Goal: Task Accomplishment & Management: Complete application form

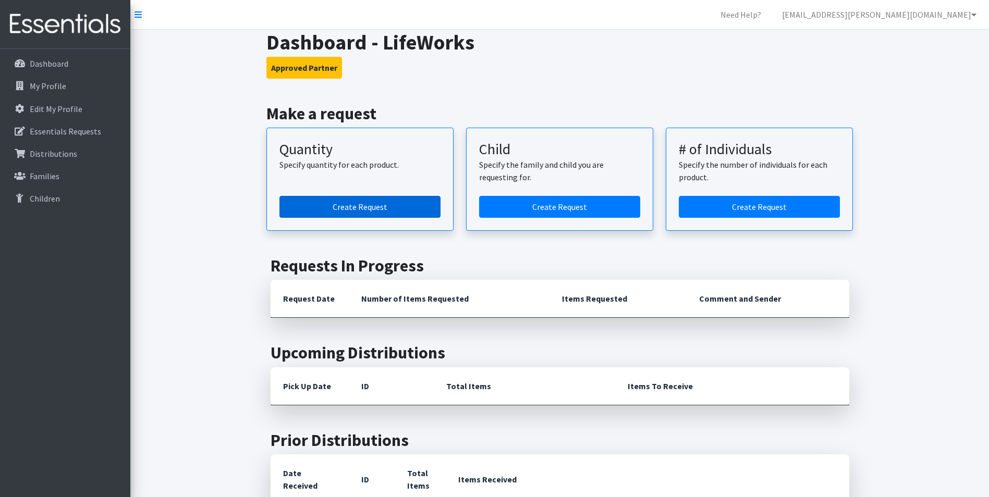
click at [416, 209] on link "Create Request" at bounding box center [359, 207] width 161 height 22
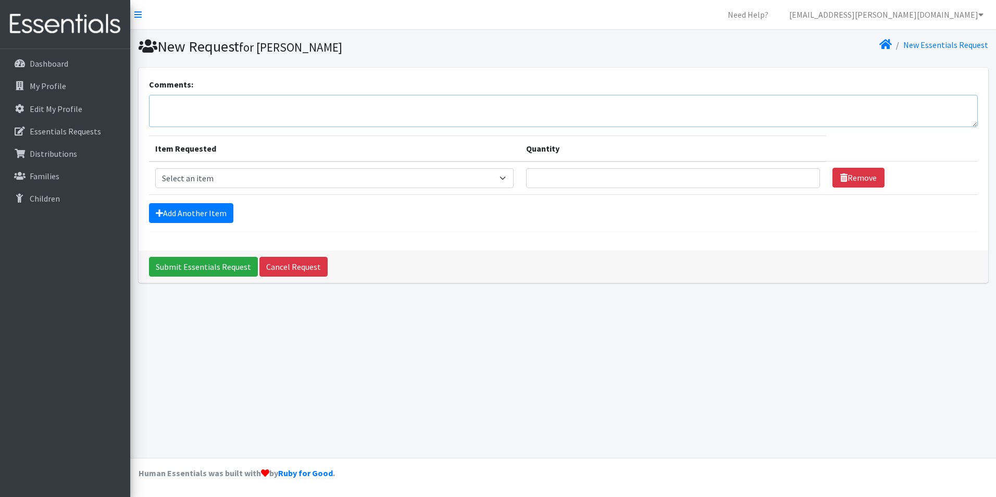
click at [265, 116] on textarea "Comments:" at bounding box center [563, 111] width 829 height 32
click at [154, 104] on textarea "if we can not get some of one size can we get it subbed for another size please…" at bounding box center [563, 111] width 829 height 32
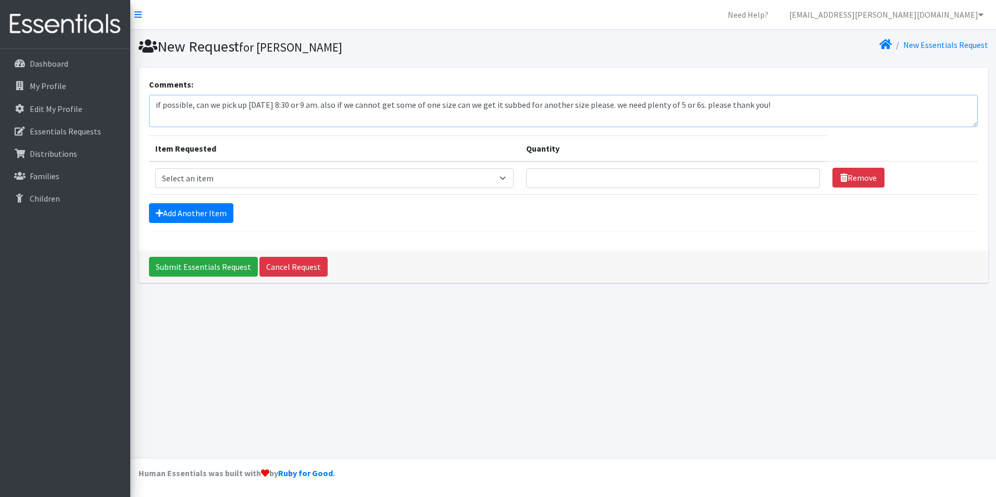
click at [393, 110] on textarea "if possible, can we pick up October 1st 8:30 or 9 am. also if we cannot get som…" at bounding box center [563, 111] width 829 height 32
drag, startPoint x: 544, startPoint y: 104, endPoint x: 460, endPoint y: 110, distance: 84.1
click at [460, 110] on textarea "if possible, can we pick up October 1st 8:30 or 9 am. also if you can not fill …" at bounding box center [563, 111] width 829 height 32
click at [526, 104] on textarea "if possible, can we pick up October 1st 8:30 or 9 am. also if you can not fill …" at bounding box center [563, 111] width 829 height 32
click at [592, 115] on textarea "if possible, can we pick up October 1st 8:30 or 9 am. also if you can not fill …" at bounding box center [563, 111] width 829 height 32
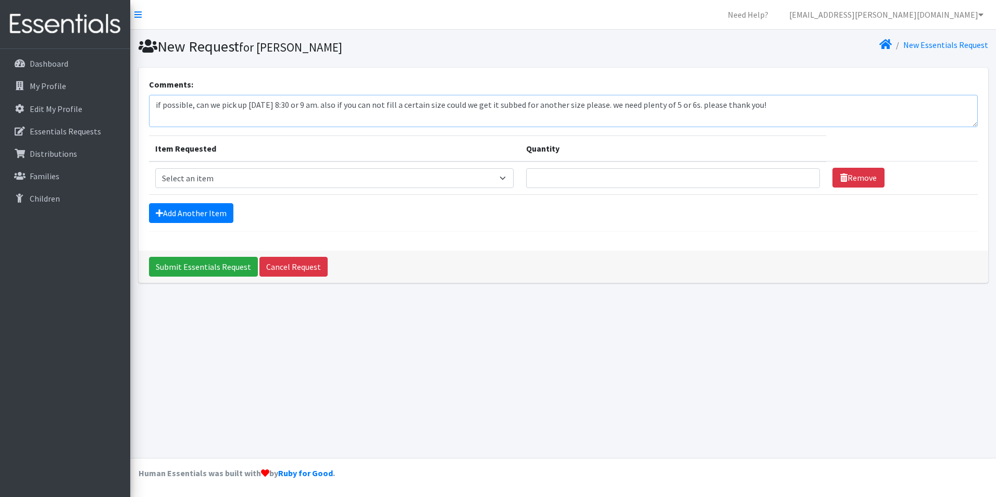
click at [614, 104] on textarea "if possible, can we pick up October 1st 8:30 or 9 am. also if you can not fill …" at bounding box center [563, 111] width 829 height 32
type textarea "if possible, can we pick up [DATE] 8:30 or 9 am. also if you cannot fill a cert…"
click at [262, 170] on select "Select an item Baby Formula Kids (Newborn) Kids (Preemie) Kids (Size 1) Kids (S…" at bounding box center [334, 178] width 359 height 20
select select "3871"
click at [155, 168] on select "Select an item Baby Formula Kids (Newborn) Kids (Preemie) Kids (Size 1) Kids (S…" at bounding box center [334, 178] width 359 height 20
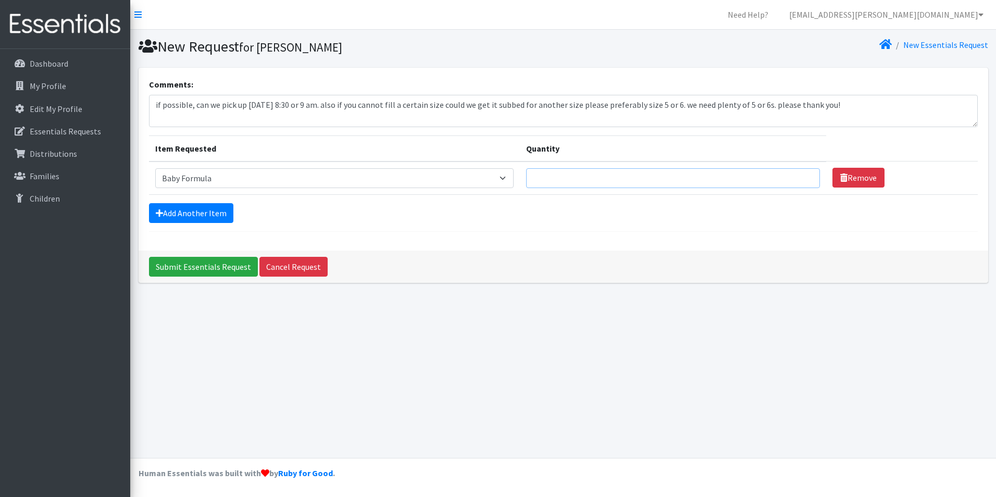
click at [573, 181] on input "Quantity" at bounding box center [673, 178] width 294 height 20
type input "10"
click at [175, 216] on link "Add Another Item" at bounding box center [191, 213] width 84 height 20
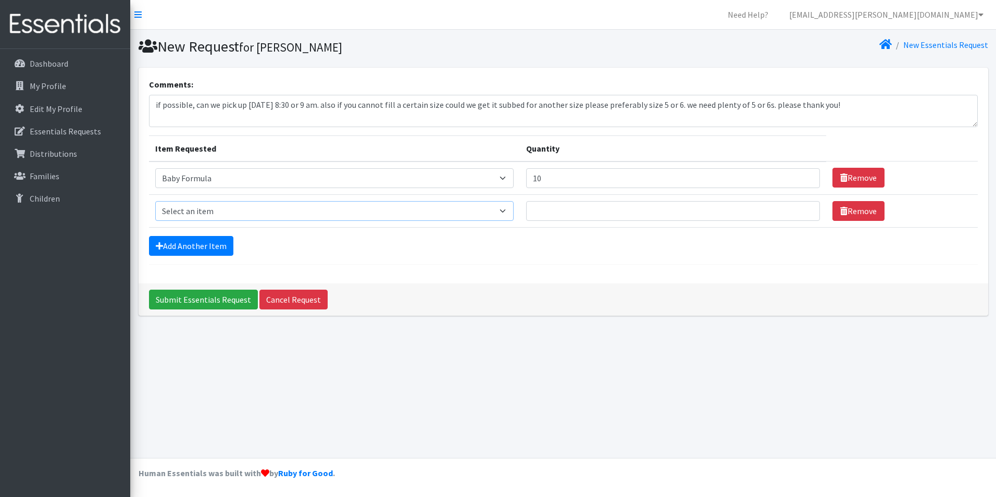
click at [183, 209] on select "Select an item Baby Formula Kids (Newborn) Kids (Preemie) Kids (Size 1) Kids (S…" at bounding box center [334, 211] width 359 height 20
select select "451"
click at [155, 201] on select "Select an item Baby Formula Kids (Newborn) Kids (Preemie) Kids (Size 1) Kids (S…" at bounding box center [334, 211] width 359 height 20
drag, startPoint x: 633, startPoint y: 216, endPoint x: 624, endPoint y: 209, distance: 11.1
click at [632, 216] on input "Quantity" at bounding box center [673, 211] width 294 height 20
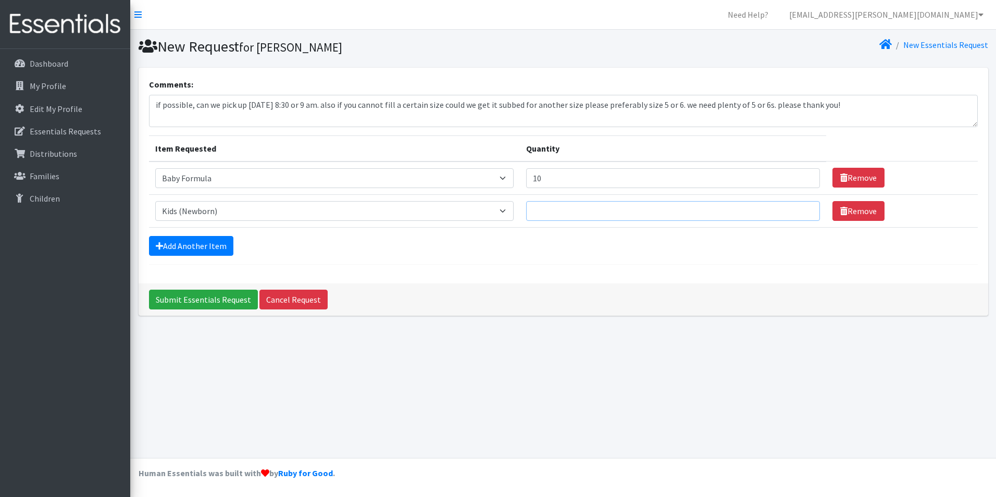
click at [591, 204] on input "Quantity" at bounding box center [673, 211] width 294 height 20
type input "300"
click at [208, 249] on link "Add Another Item" at bounding box center [191, 246] width 84 height 20
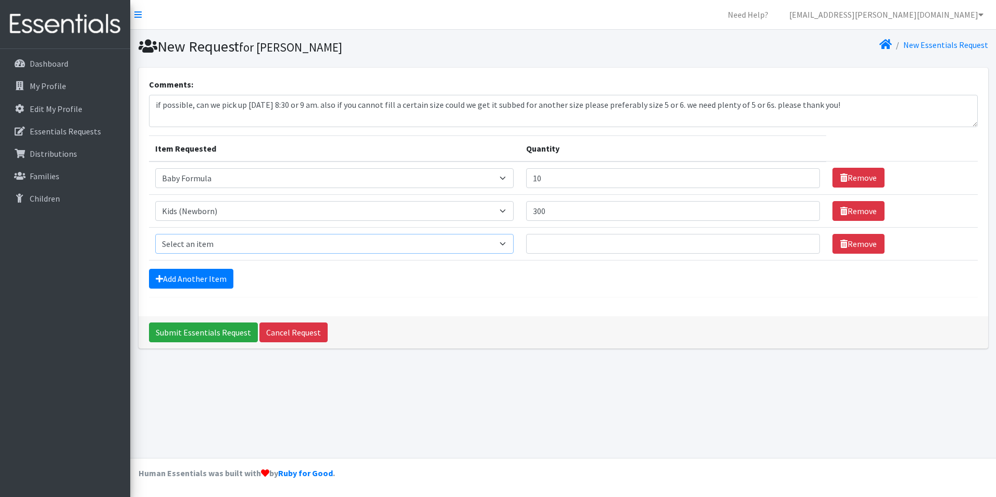
click at [224, 243] on select "Select an item Baby Formula Kids (Newborn) Kids (Preemie) Kids (Size 1) Kids (S…" at bounding box center [334, 244] width 359 height 20
click at [155, 234] on select "Select an item Baby Formula Kids (Newborn) Kids (Preemie) Kids (Size 1) Kids (S…" at bounding box center [334, 244] width 359 height 20
click at [550, 244] on input "Quantity" at bounding box center [673, 244] width 294 height 20
click at [427, 247] on select "Select an item Baby Formula Kids (Newborn) Kids (Preemie) Kids (Size 1) Kids (S…" at bounding box center [334, 244] width 359 height 20
click at [475, 311] on div "Comments: if possible, can we pick up October 1st 8:30 or 9 am. also if you can…" at bounding box center [564, 192] width 850 height 249
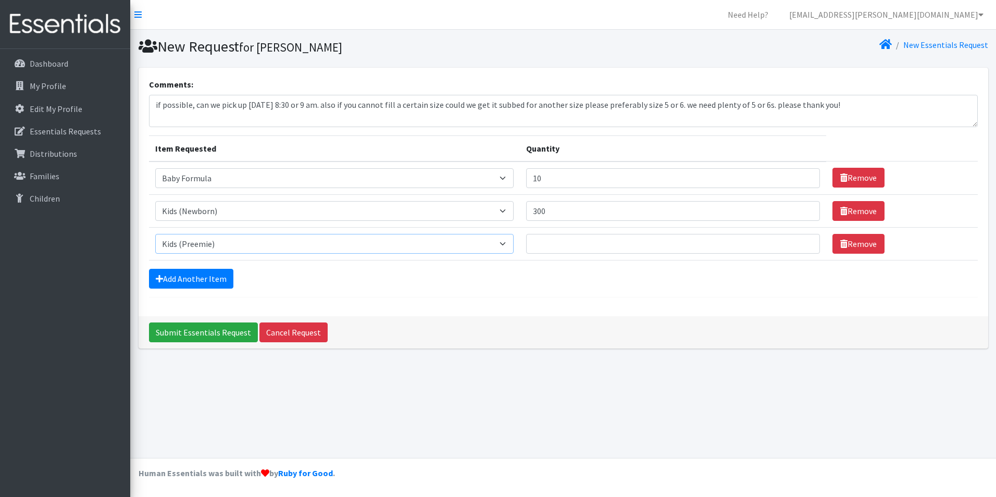
click at [498, 248] on select "Select an item Baby Formula Kids (Newborn) Kids (Preemie) Kids (Size 1) Kids (S…" at bounding box center [334, 244] width 359 height 20
select select "453"
click at [155, 234] on select "Select an item Baby Formula Kids (Newborn) Kids (Preemie) Kids (Size 1) Kids (S…" at bounding box center [334, 244] width 359 height 20
click at [606, 237] on input "Quantity" at bounding box center [673, 244] width 294 height 20
type input "475"
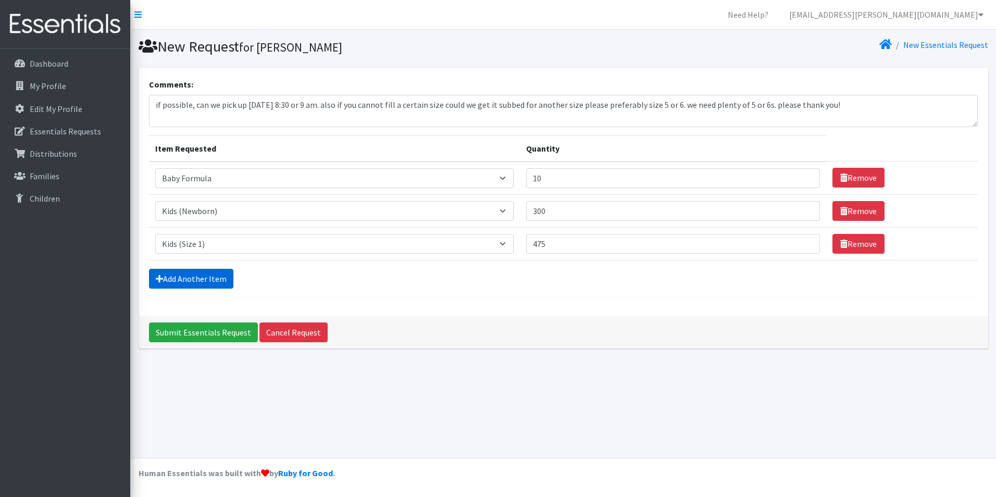
click at [204, 280] on link "Add Another Item" at bounding box center [191, 279] width 84 height 20
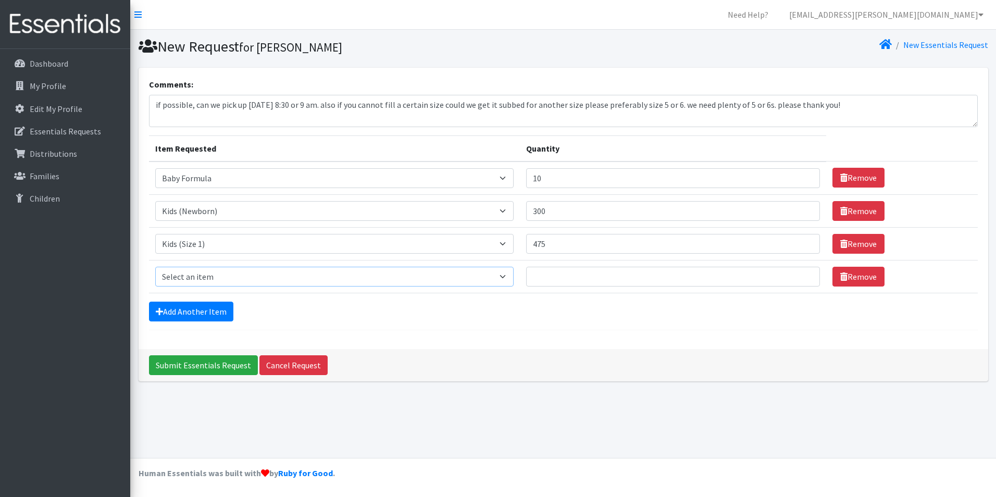
click at [210, 279] on select "Select an item Baby Formula Kids (Newborn) Kids (Preemie) Kids (Size 1) Kids (S…" at bounding box center [334, 277] width 359 height 20
select select "440"
click at [155, 267] on select "Select an item Baby Formula Kids (Newborn) Kids (Preemie) Kids (Size 1) Kids (S…" at bounding box center [334, 277] width 359 height 20
click at [575, 275] on input "Quantity" at bounding box center [673, 277] width 294 height 20
type input "100"
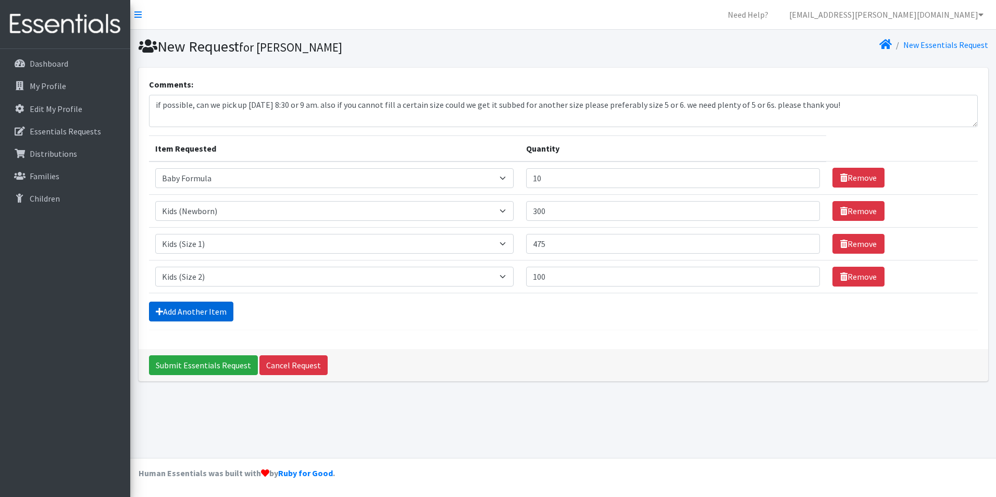
click at [225, 303] on link "Add Another Item" at bounding box center [191, 312] width 84 height 20
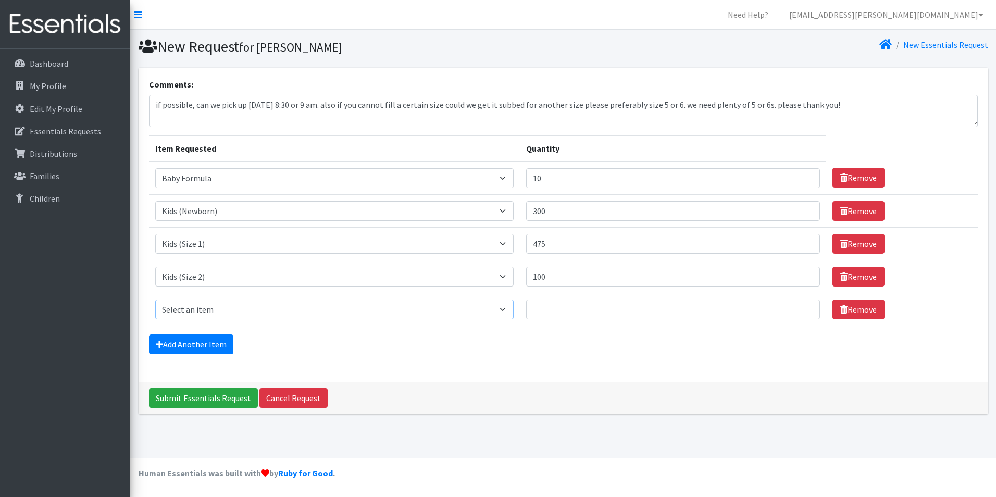
click at [240, 302] on select "Select an item Baby Formula Kids (Newborn) Kids (Preemie) Kids (Size 1) Kids (S…" at bounding box center [334, 310] width 359 height 20
select select "442"
click at [155, 300] on select "Select an item Baby Formula Kids (Newborn) Kids (Preemie) Kids (Size 1) Kids (S…" at bounding box center [334, 310] width 359 height 20
click at [561, 306] on input "Quantity" at bounding box center [673, 310] width 294 height 20
type input "500"
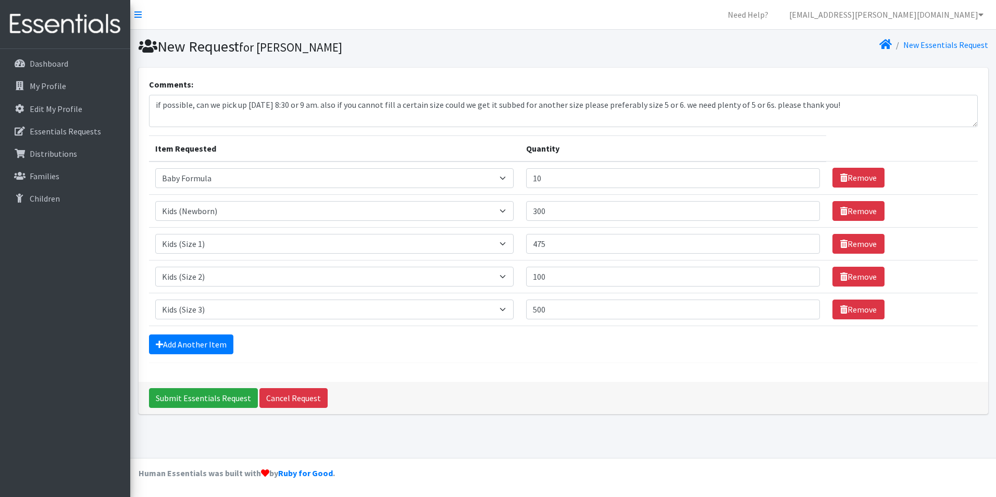
click at [169, 355] on form "Comments: if possible, can we pick up October 1st 8:30 or 9 am. also if you can…" at bounding box center [563, 220] width 829 height 285
click at [172, 352] on link "Add Another Item" at bounding box center [191, 345] width 84 height 20
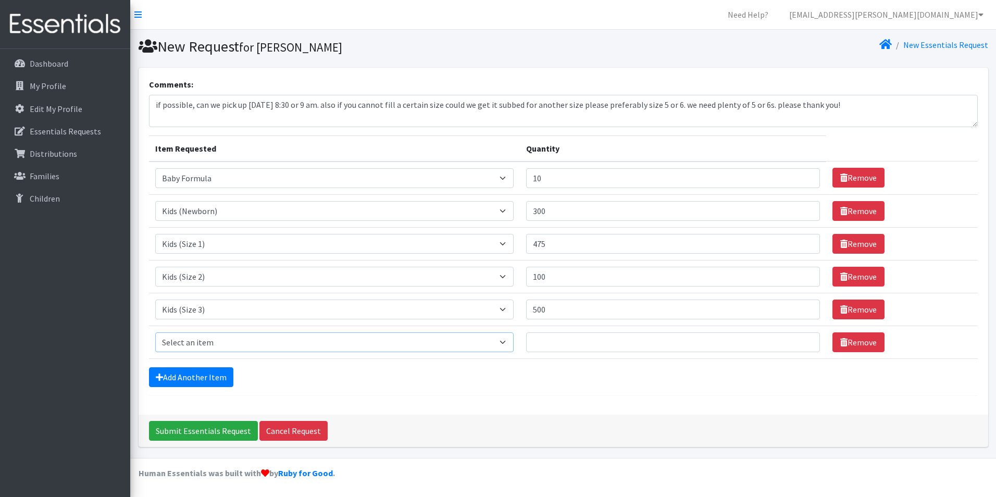
click at [214, 344] on select "Select an item Baby Formula Kids (Newborn) Kids (Preemie) Kids (Size 1) Kids (S…" at bounding box center [334, 342] width 359 height 20
select select "459"
click at [155, 332] on select "Select an item Baby Formula Kids (Newborn) Kids (Preemie) Kids (Size 1) Kids (S…" at bounding box center [334, 342] width 359 height 20
click at [570, 345] on input "Quantity" at bounding box center [673, 342] width 294 height 20
type input "1000"
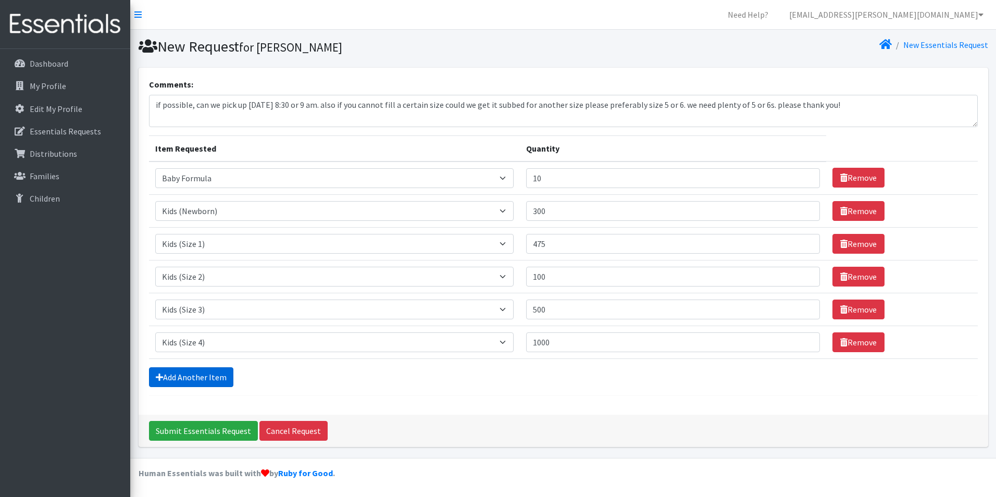
click at [184, 381] on link "Add Another Item" at bounding box center [191, 377] width 84 height 20
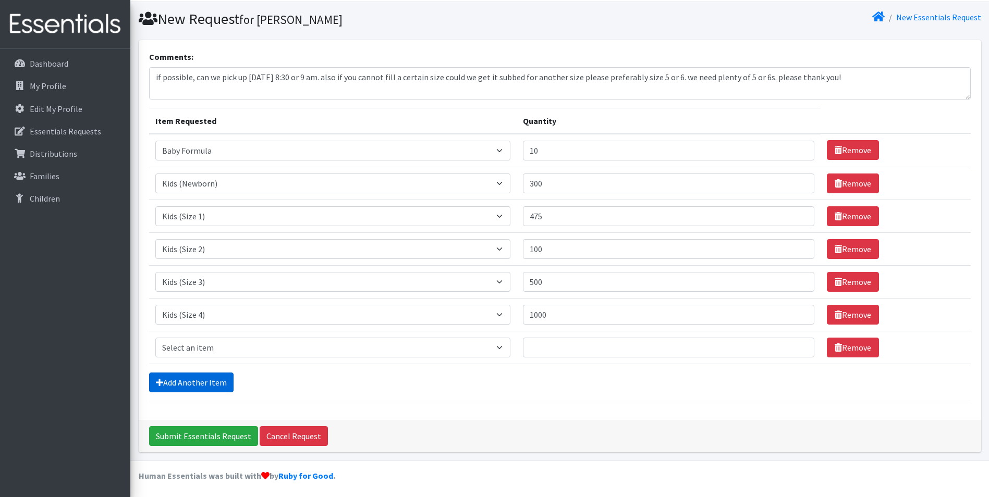
scroll to position [30, 0]
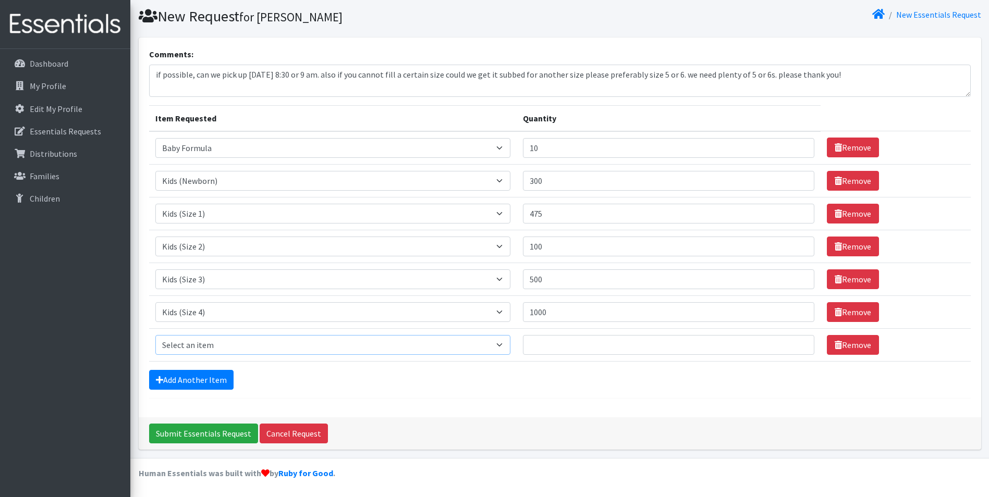
click at [199, 349] on select "Select an item Baby Formula Kids (Newborn) Kids (Preemie) Kids (Size 1) Kids (S…" at bounding box center [332, 345] width 355 height 20
select select "460"
click at [155, 335] on select "Select an item Baby Formula Kids (Newborn) Kids (Preemie) Kids (Size 1) Kids (S…" at bounding box center [332, 345] width 355 height 20
click at [564, 348] on input "Quantity" at bounding box center [668, 345] width 291 height 20
type input "1000"
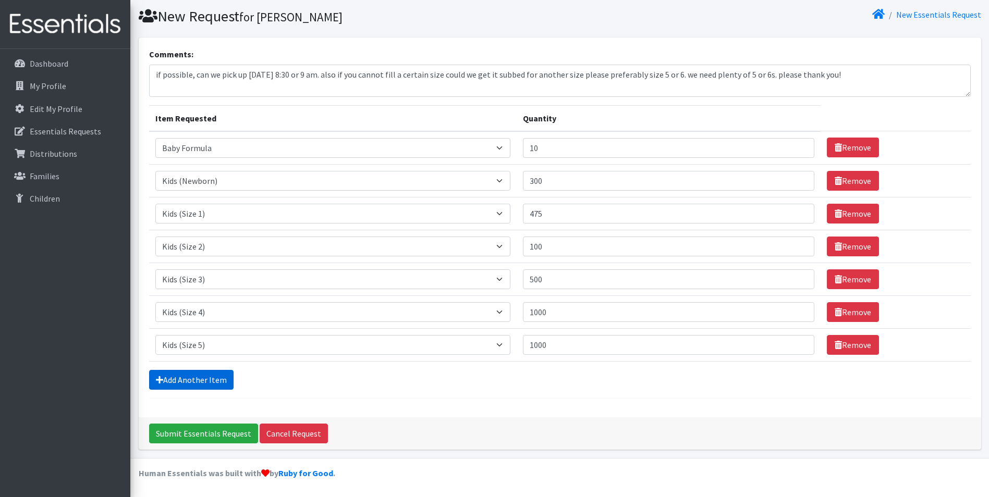
click at [207, 386] on link "Add Another Item" at bounding box center [191, 380] width 84 height 20
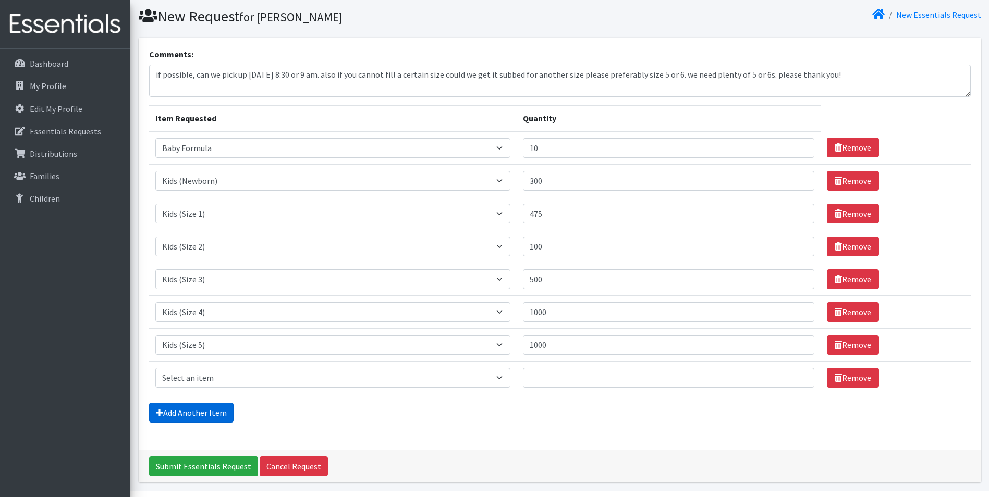
scroll to position [63, 0]
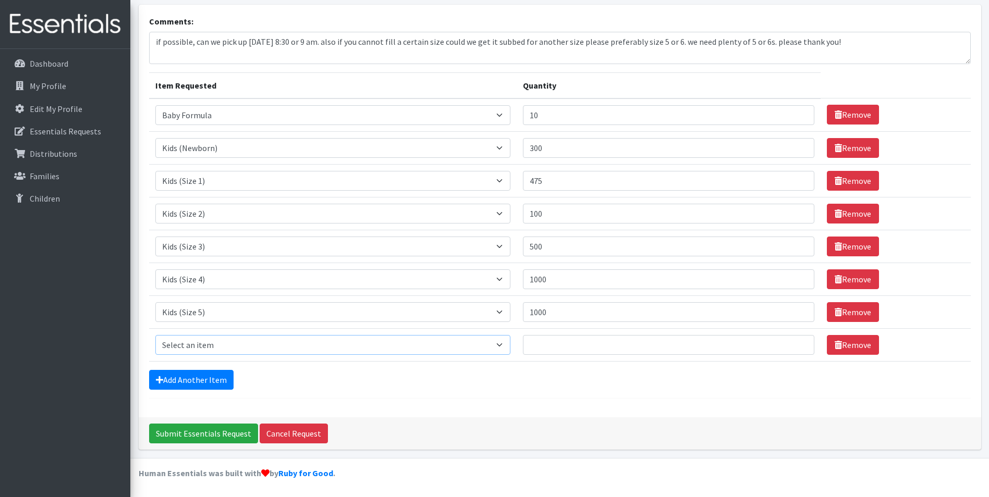
click at [230, 347] on select "Select an item Baby Formula Kids (Newborn) Kids (Preemie) Kids (Size 1) Kids (S…" at bounding box center [332, 345] width 355 height 20
select select "462"
click at [155, 335] on select "Select an item Baby Formula Kids (Newborn) Kids (Preemie) Kids (Size 1) Kids (S…" at bounding box center [332, 345] width 355 height 20
click at [595, 351] on input "Quantity" at bounding box center [668, 345] width 291 height 20
type input "1000"
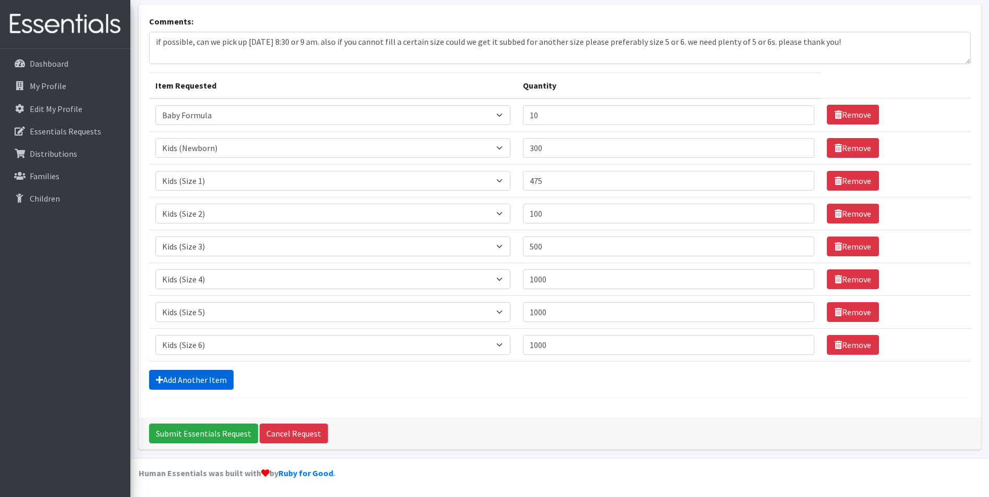
click at [230, 375] on link "Add Another Item" at bounding box center [191, 380] width 84 height 20
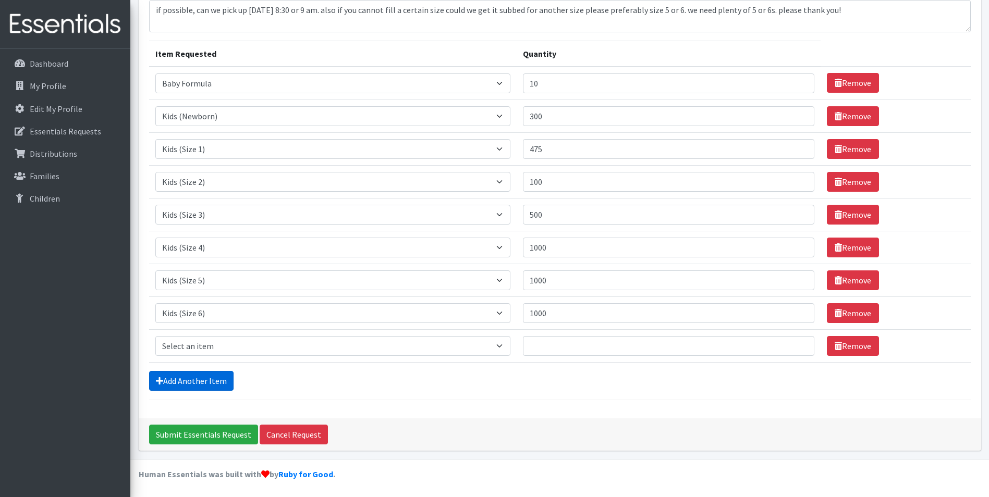
scroll to position [96, 0]
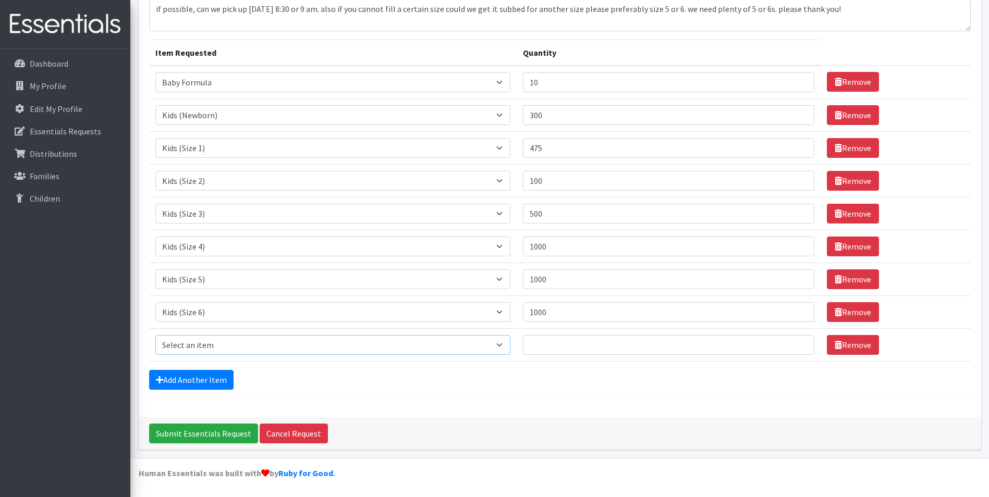
click at [248, 350] on select "Select an item Baby Formula Kids (Newborn) Kids (Preemie) Kids (Size 1) Kids (S…" at bounding box center [332, 345] width 355 height 20
select select "1683"
click at [155, 335] on select "Select an item Baby Formula Kids (Newborn) Kids (Preemie) Kids (Size 1) Kids (S…" at bounding box center [332, 345] width 355 height 20
click at [582, 347] on input "Quantity" at bounding box center [668, 345] width 291 height 20
type input "500"
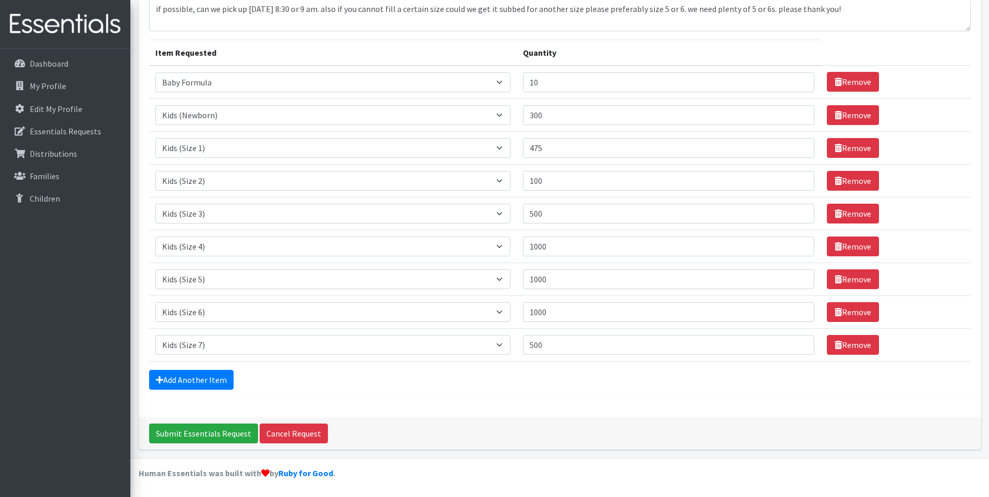
click at [545, 392] on form "Comments: if possible, can we pick up October 1st 8:30 or 9 am. also if you can…" at bounding box center [559, 190] width 821 height 416
click at [217, 383] on link "Add Another Item" at bounding box center [191, 380] width 84 height 20
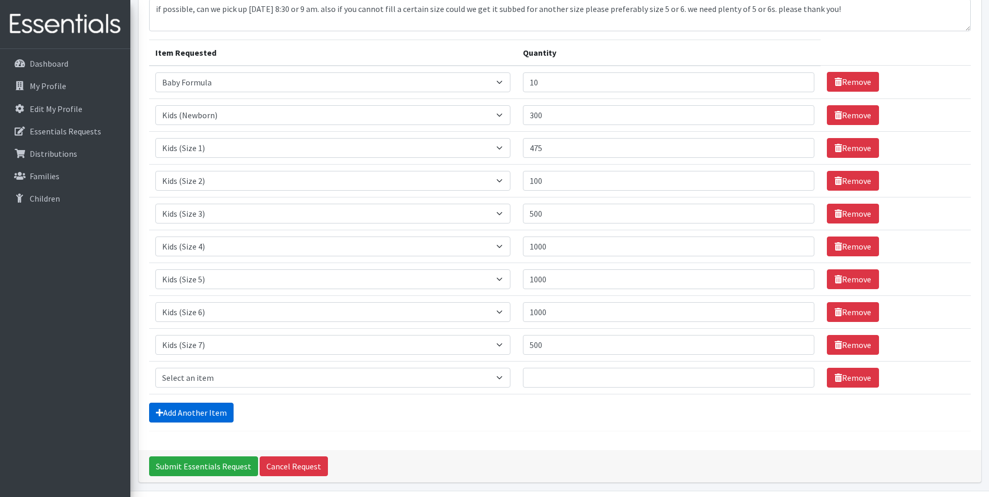
scroll to position [129, 0]
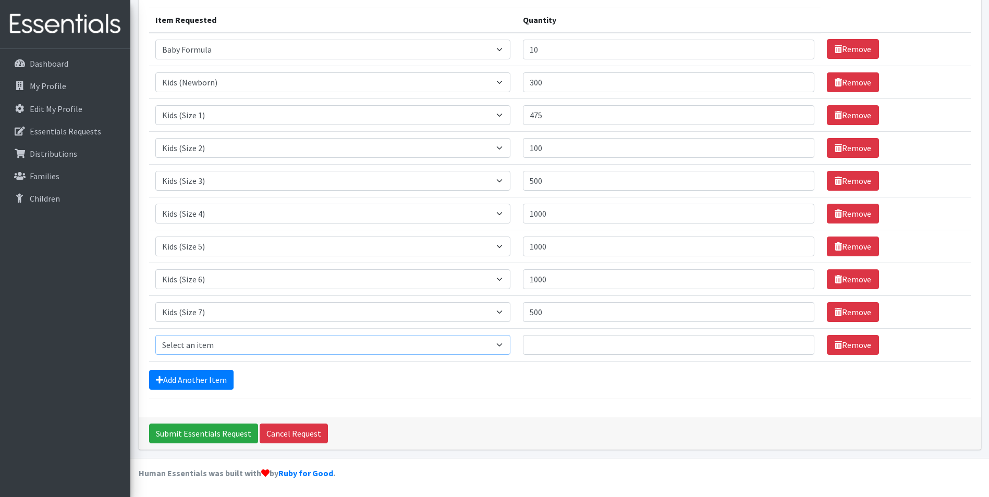
click at [223, 351] on select "Select an item Baby Formula Kids (Newborn) Kids (Preemie) Kids (Size 1) Kids (S…" at bounding box center [332, 345] width 355 height 20
select select "437"
click at [155, 335] on select "Select an item Baby Formula Kids (Newborn) Kids (Preemie) Kids (Size 1) Kids (S…" at bounding box center [332, 345] width 355 height 20
click at [574, 351] on input "Quantity" at bounding box center [668, 345] width 291 height 20
click at [556, 147] on input "100" at bounding box center [668, 148] width 291 height 20
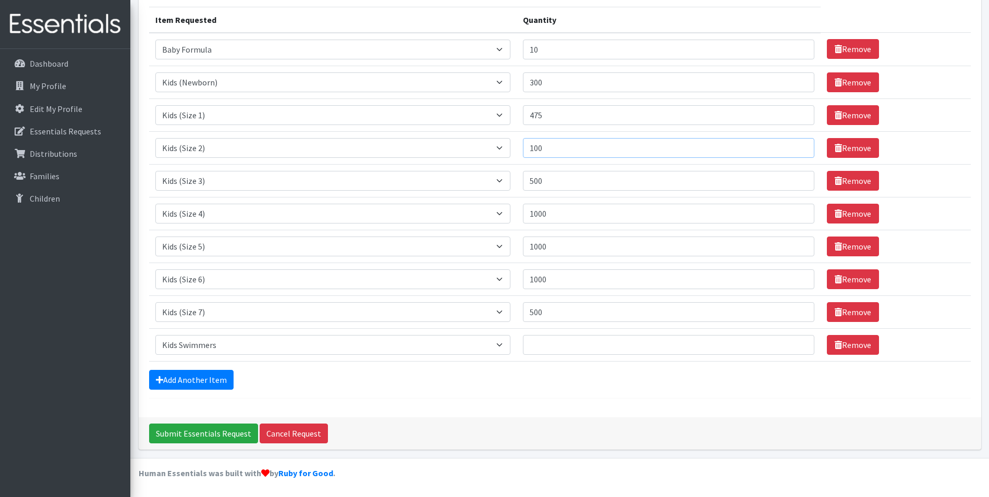
click at [541, 147] on input "100" at bounding box center [668, 148] width 291 height 20
click at [580, 149] on input "00" at bounding box center [668, 148] width 291 height 20
type input "0"
type input "225"
click at [651, 342] on input "Quantity" at bounding box center [668, 345] width 291 height 20
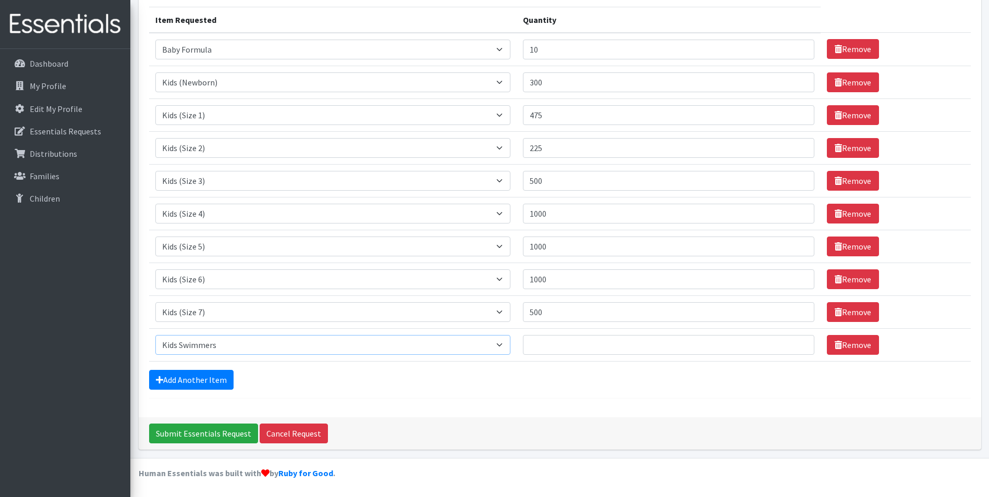
click at [286, 352] on select "Select an item Baby Formula Kids (Newborn) Kids (Preemie) Kids (Size 1) Kids (S…" at bounding box center [332, 345] width 355 height 20
select select "436"
click at [155, 335] on select "Select an item Baby Formula Kids (Newborn) Kids (Preemie) Kids (Size 1) Kids (S…" at bounding box center [332, 345] width 355 height 20
click at [599, 344] on input "Quantity" at bounding box center [668, 345] width 291 height 20
type input "175"
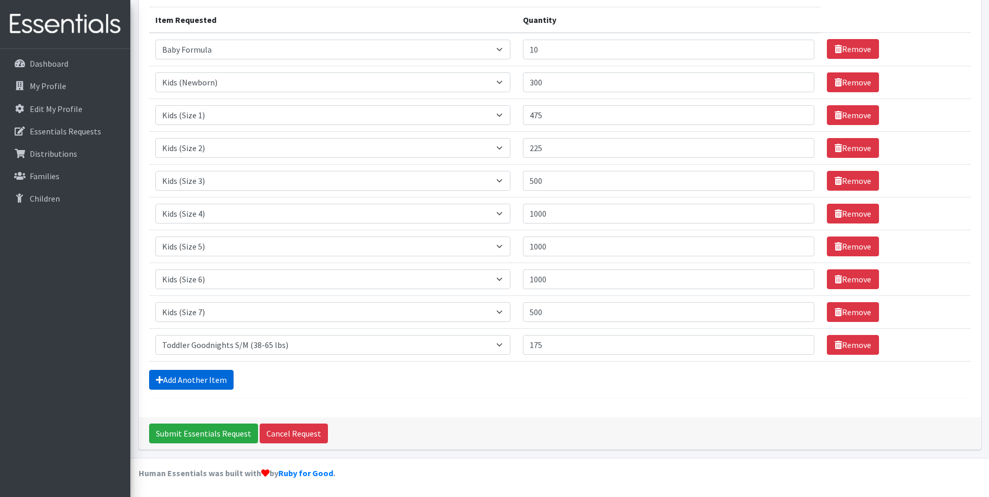
click at [184, 388] on link "Add Another Item" at bounding box center [191, 380] width 84 height 20
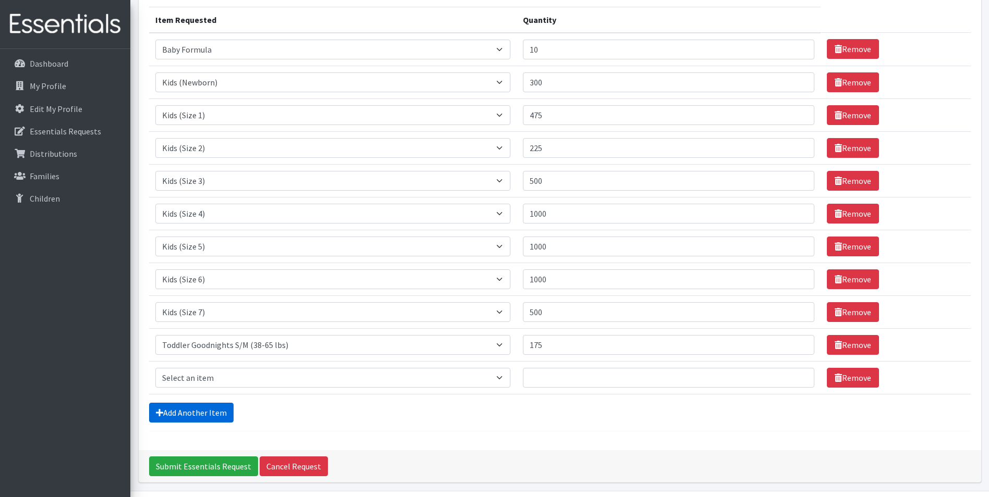
scroll to position [162, 0]
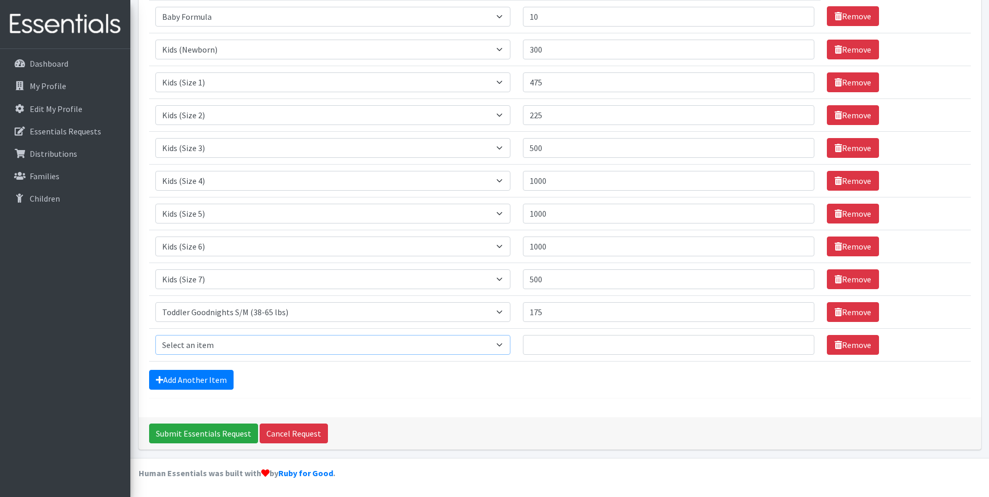
click at [202, 346] on select "Select an item Baby Formula Kids (Newborn) Kids (Preemie) Kids (Size 1) Kids (S…" at bounding box center [332, 345] width 355 height 20
select select "437"
click at [155, 335] on select "Select an item Baby Formula Kids (Newborn) Kids (Preemie) Kids (Size 1) Kids (S…" at bounding box center [332, 345] width 355 height 20
click at [552, 343] on input "Quantity" at bounding box center [668, 345] width 291 height 20
click at [598, 344] on input "Quantity" at bounding box center [668, 345] width 291 height 20
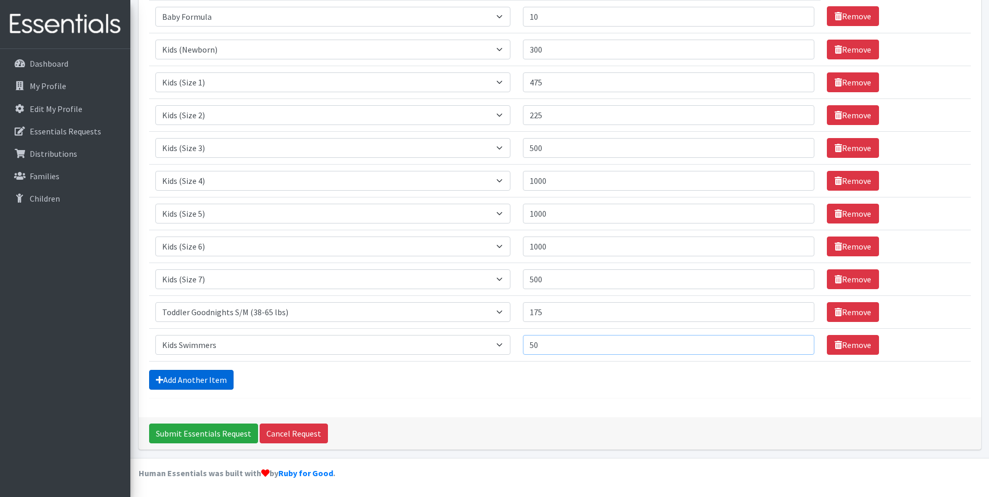
type input "50"
click at [177, 389] on link "Add Another Item" at bounding box center [191, 380] width 84 height 20
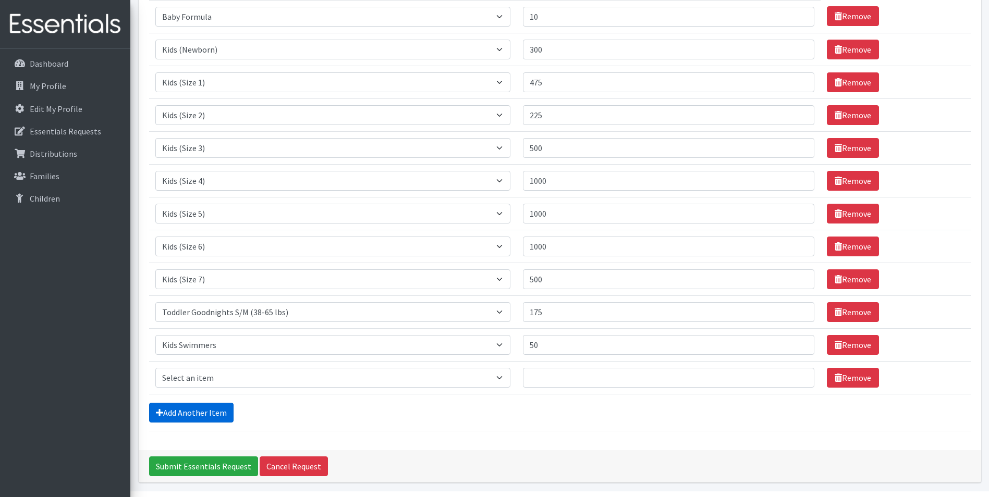
scroll to position [194, 0]
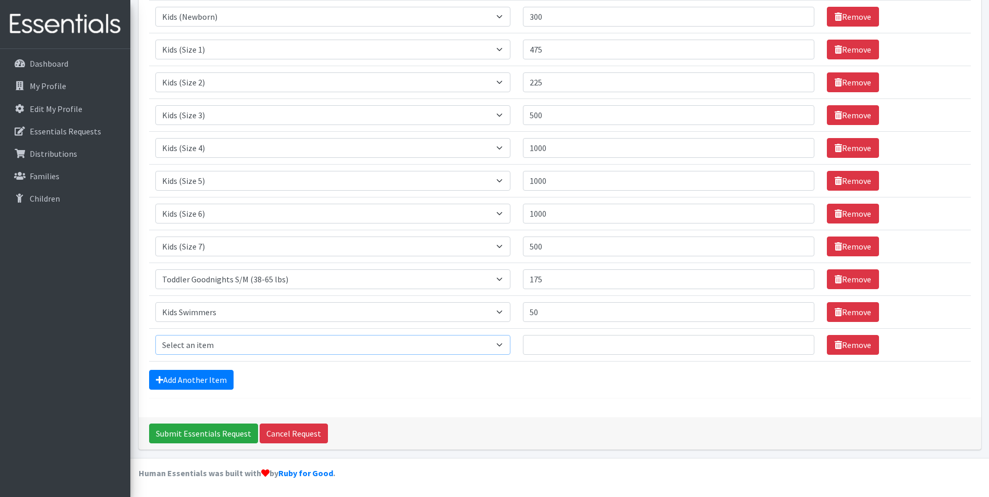
click at [221, 342] on select "Select an item Baby Formula Kids (Newborn) Kids (Preemie) Kids (Size 1) Kids (S…" at bounding box center [332, 345] width 355 height 20
select select "434"
click at [155, 335] on select "Select an item Baby Formula Kids (Newborn) Kids (Preemie) Kids (Size 1) Kids (S…" at bounding box center [332, 345] width 355 height 20
click at [561, 341] on input "Quantity" at bounding box center [668, 345] width 291 height 20
click at [582, 345] on input "Quantity" at bounding box center [668, 345] width 291 height 20
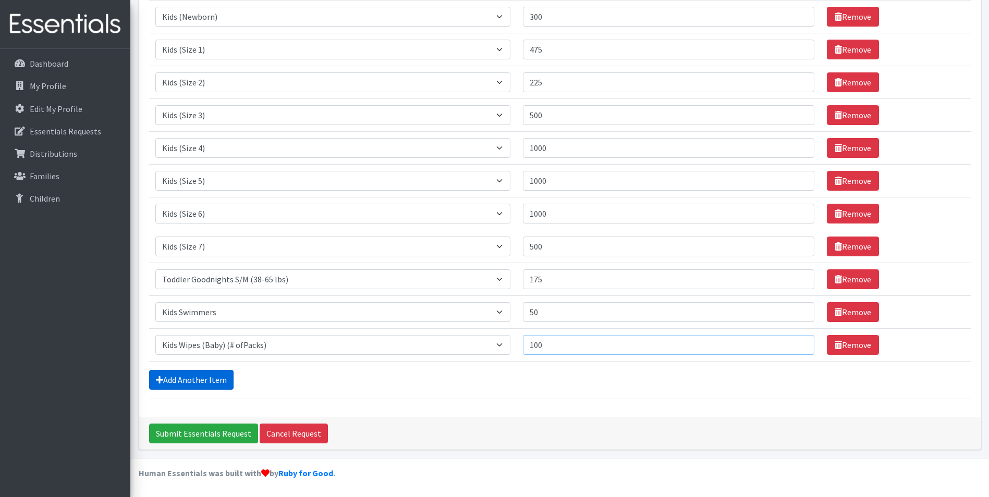
type input "100"
click at [198, 375] on link "Add Another Item" at bounding box center [191, 380] width 84 height 20
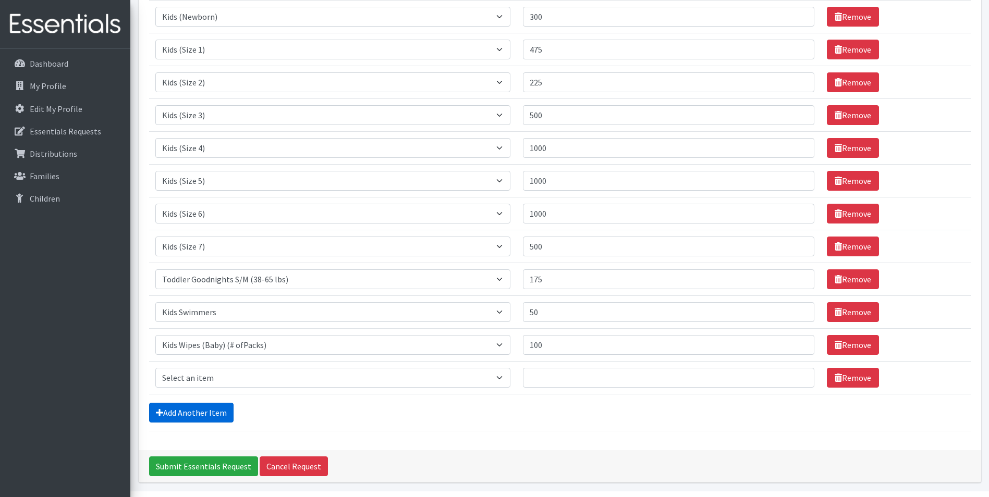
scroll to position [227, 0]
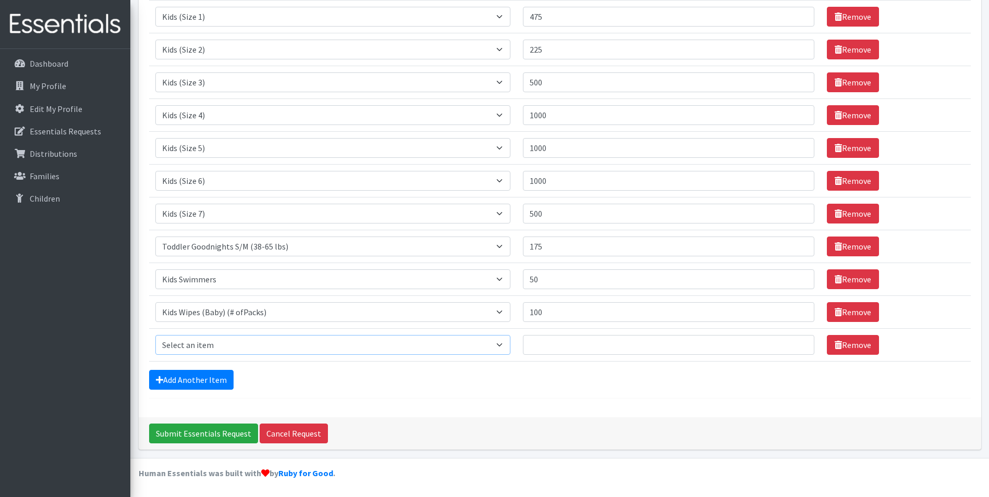
click at [222, 347] on select "Select an item Baby Formula Kids (Newborn) Kids (Preemie) Kids (Size 1) Kids (S…" at bounding box center [332, 345] width 355 height 20
select select "444"
click at [155, 335] on select "Select an item Baby Formula Kids (Newborn) Kids (Preemie) Kids (Size 1) Kids (S…" at bounding box center [332, 345] width 355 height 20
click at [216, 378] on link "Add Another Item" at bounding box center [191, 380] width 84 height 20
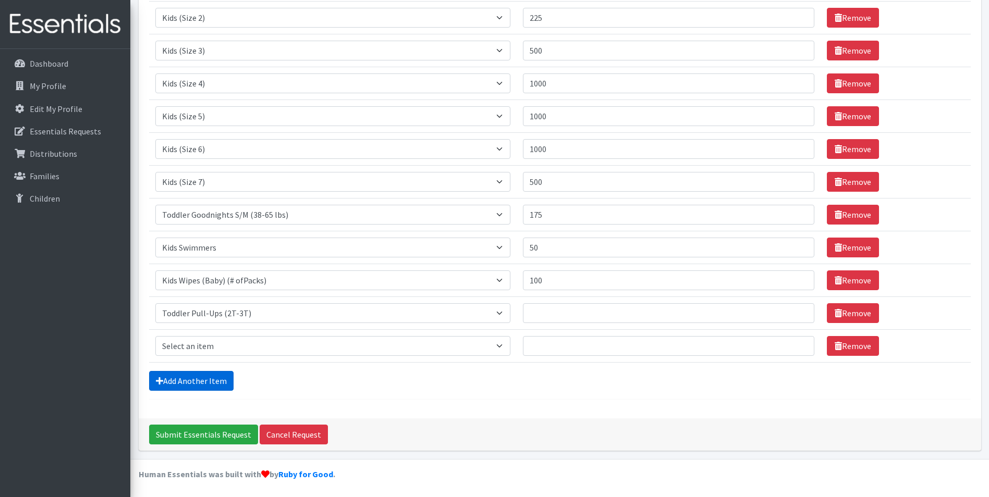
scroll to position [260, 0]
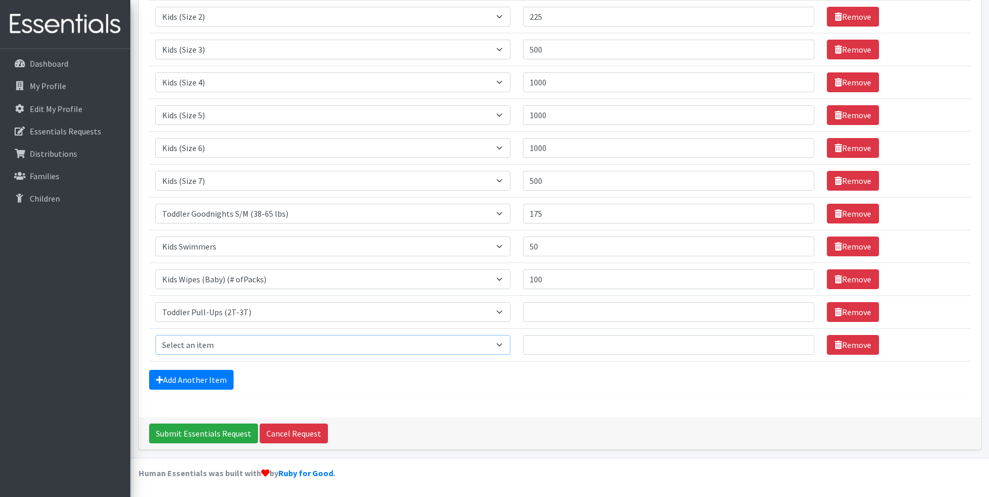
click at [237, 345] on select "Select an item Baby Formula Kids (Newborn) Kids (Preemie) Kids (Size 1) Kids (S…" at bounding box center [332, 345] width 355 height 20
select select "445"
click at [155, 335] on select "Select an item Baby Formula Kids (Newborn) Kids (Preemie) Kids (Size 1) Kids (S…" at bounding box center [332, 345] width 355 height 20
click at [206, 378] on link "Add Another Item" at bounding box center [191, 380] width 84 height 20
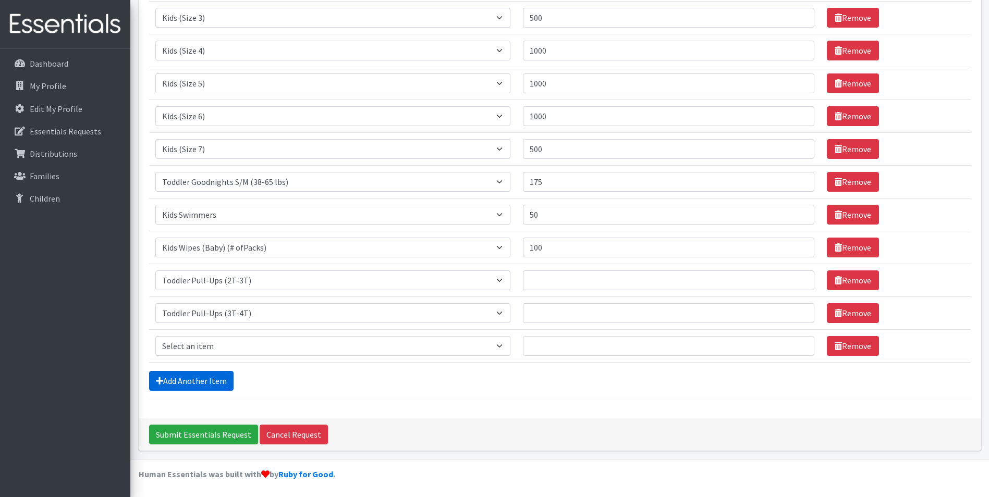
scroll to position [293, 0]
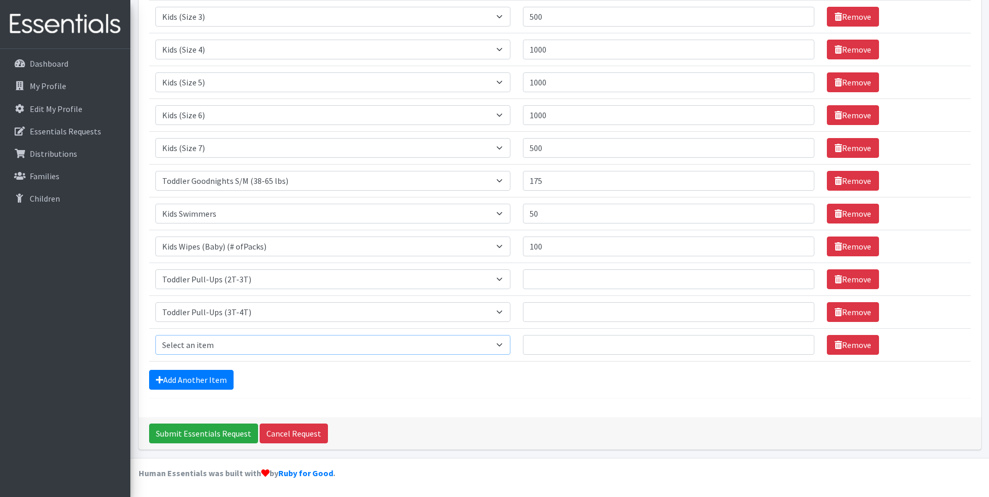
click at [242, 340] on select "Select an item Baby Formula Kids (Newborn) Kids (Preemie) Kids (Size 1) Kids (S…" at bounding box center [332, 345] width 355 height 20
select select "446"
click at [155, 335] on select "Select an item Baby Formula Kids (Newborn) Kids (Preemie) Kids (Size 1) Kids (S…" at bounding box center [332, 345] width 355 height 20
click at [208, 379] on link "Add Another Item" at bounding box center [191, 380] width 84 height 20
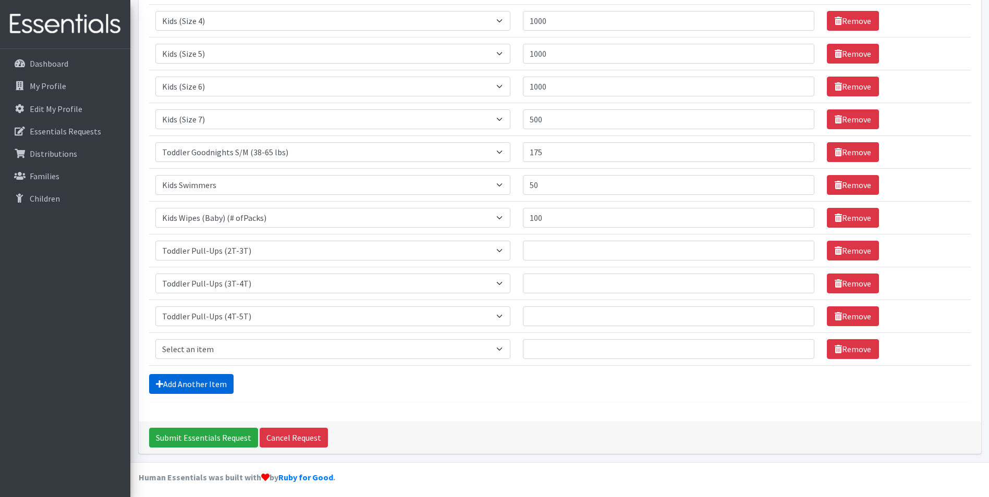
scroll to position [326, 0]
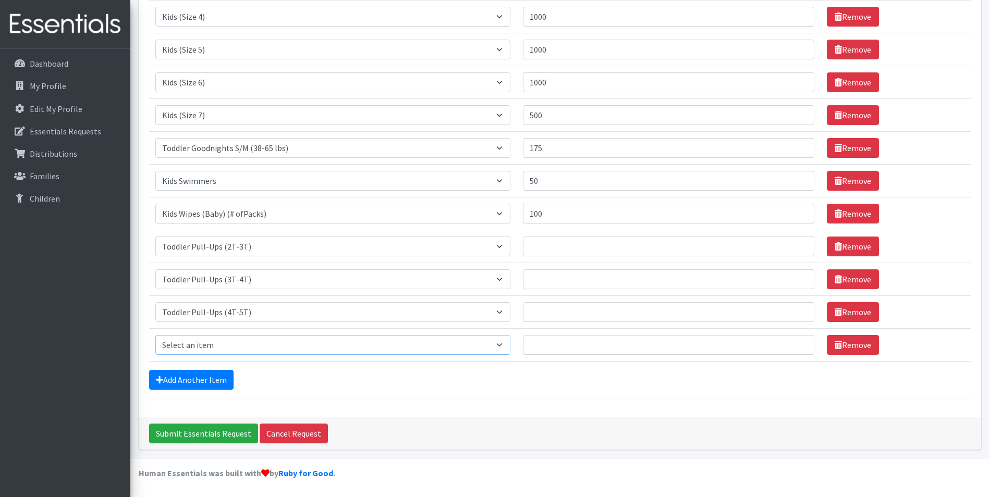
click at [226, 343] on select "Select an item Baby Formula Kids (Newborn) Kids (Preemie) Kids (Size 1) Kids (S…" at bounding box center [332, 345] width 355 height 20
select select "1535"
click at [155, 335] on select "Select an item Baby Formula Kids (Newborn) Kids (Preemie) Kids (Size 1) Kids (S…" at bounding box center [332, 345] width 355 height 20
click at [215, 379] on link "Add Another Item" at bounding box center [191, 380] width 84 height 20
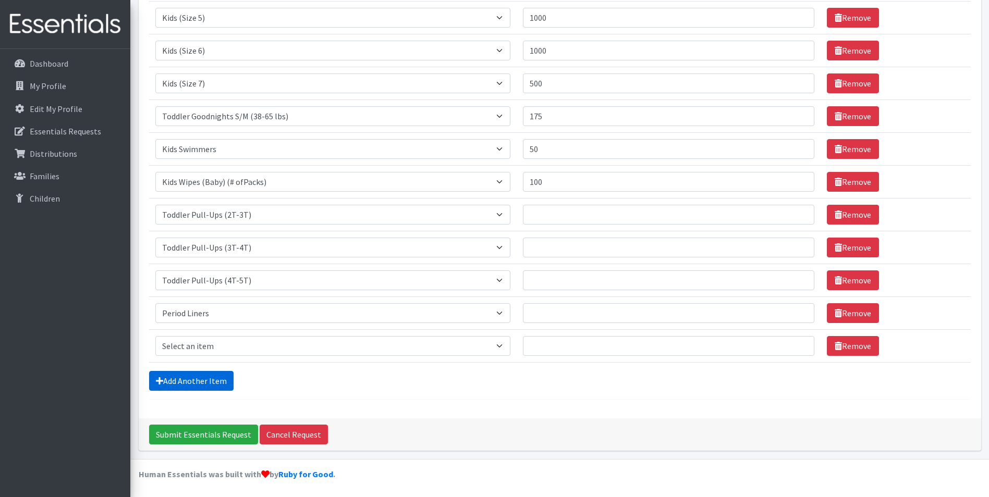
scroll to position [359, 0]
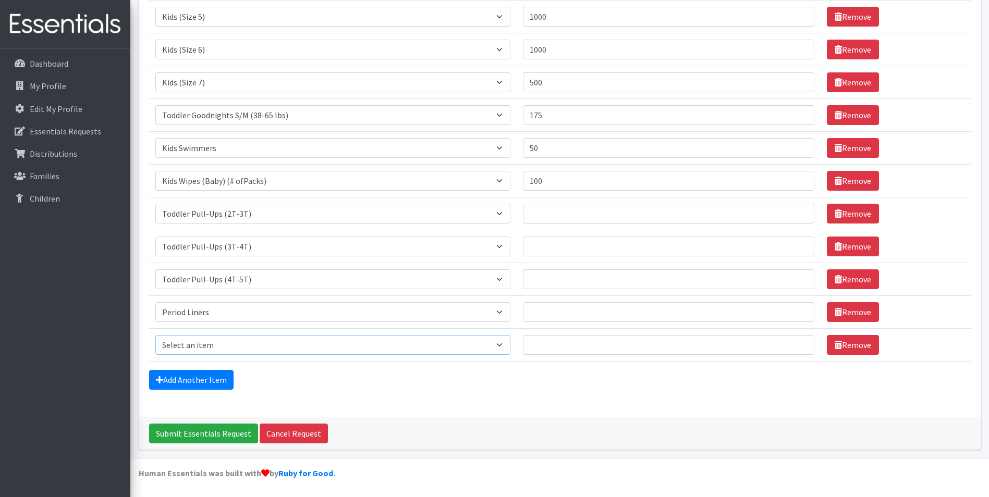
click at [229, 340] on select "Select an item Baby Formula Kids (Newborn) Kids (Preemie) Kids (Size 1) Kids (S…" at bounding box center [332, 345] width 355 height 20
select select "1534"
click at [155, 335] on select "Select an item Baby Formula Kids (Newborn) Kids (Preemie) Kids (Size 1) Kids (S…" at bounding box center [332, 345] width 355 height 20
click at [222, 380] on link "Add Another Item" at bounding box center [191, 380] width 84 height 20
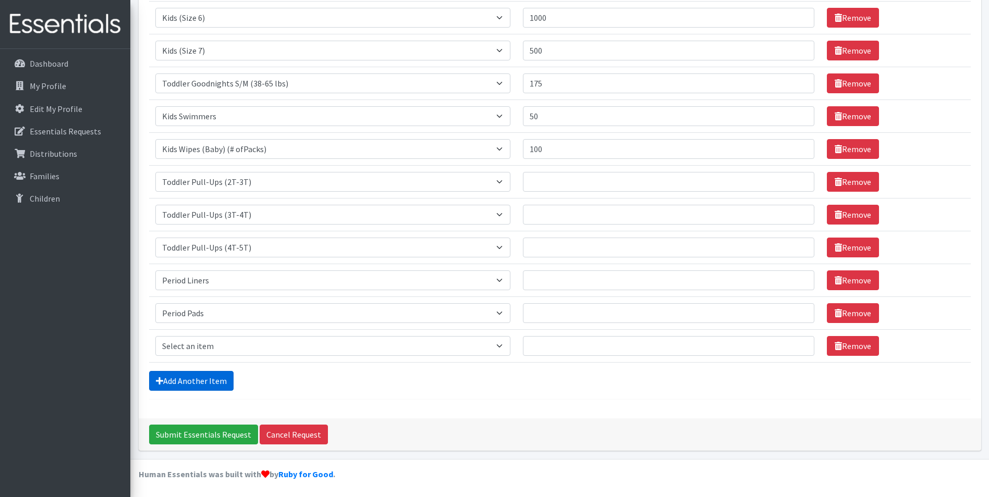
scroll to position [391, 0]
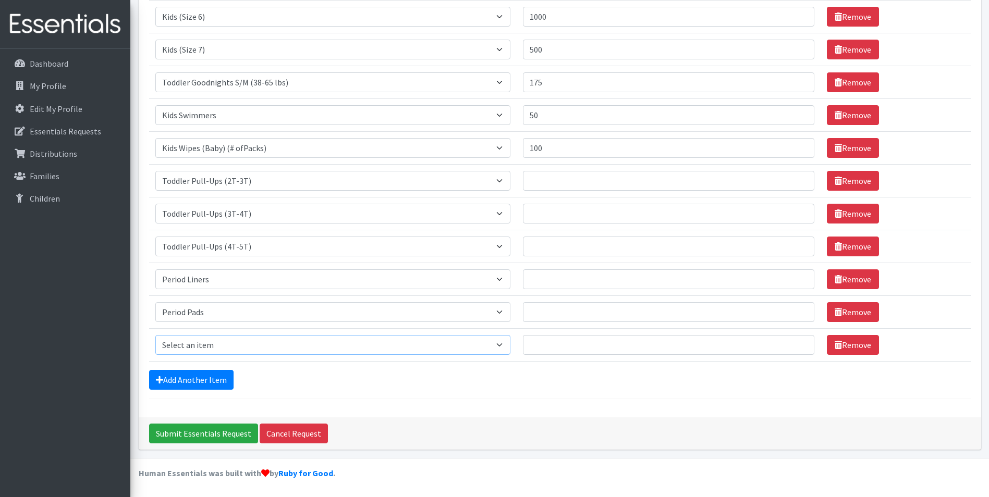
click at [228, 343] on select "Select an item Baby Formula Kids (Newborn) Kids (Preemie) Kids (Size 1) Kids (S…" at bounding box center [332, 345] width 355 height 20
select select "1536"
click at [155, 335] on select "Select an item Baby Formula Kids (Newborn) Kids (Preemie) Kids (Size 1) Kids (S…" at bounding box center [332, 345] width 355 height 20
click at [565, 178] on input "Quantity" at bounding box center [668, 181] width 291 height 20
type input "210"
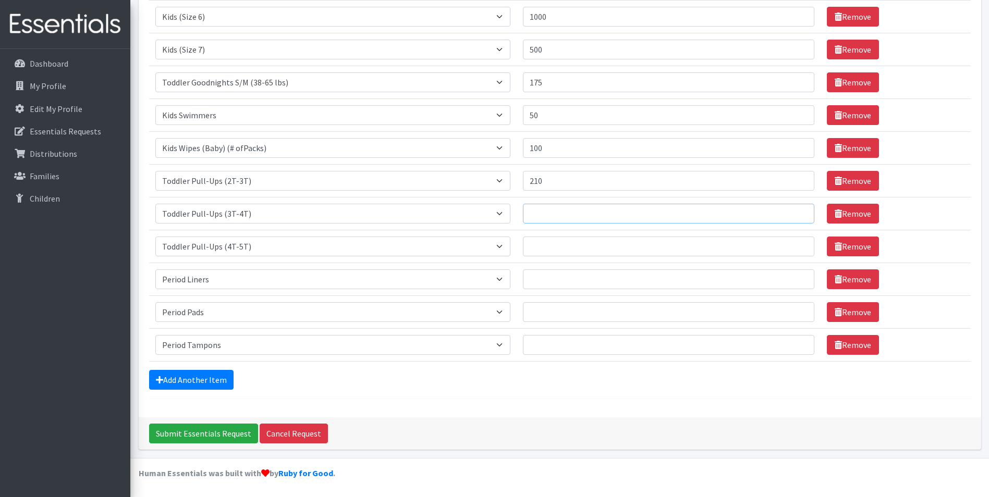
click at [575, 215] on input "Quantity" at bounding box center [668, 214] width 291 height 20
type input "360"
click at [600, 244] on input "Quantity" at bounding box center [668, 247] width 291 height 20
type input "360"
click at [598, 281] on input "Quantity" at bounding box center [668, 279] width 291 height 20
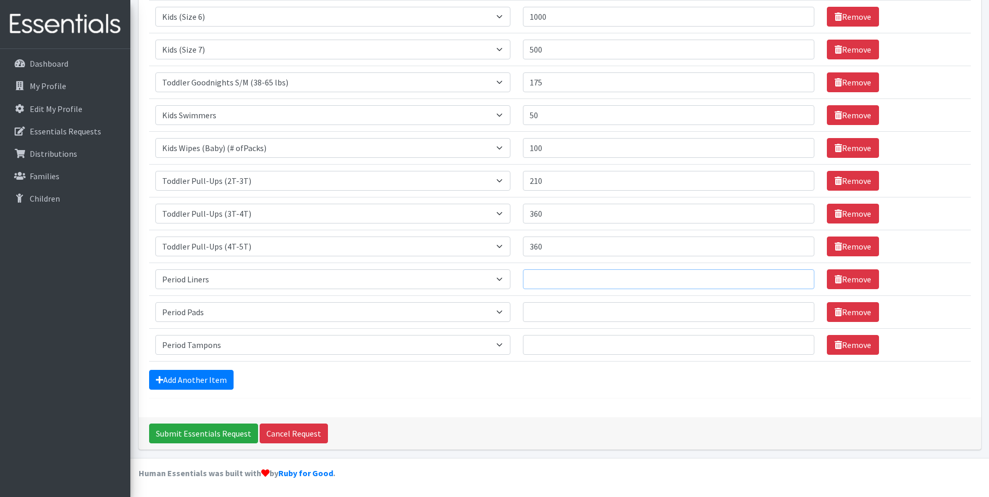
click at [575, 274] on input "Quantity" at bounding box center [668, 279] width 291 height 20
type input "370"
click at [620, 313] on input "Quantity" at bounding box center [668, 312] width 291 height 20
type input "620"
click at [574, 348] on input "Quantity" at bounding box center [668, 345] width 291 height 20
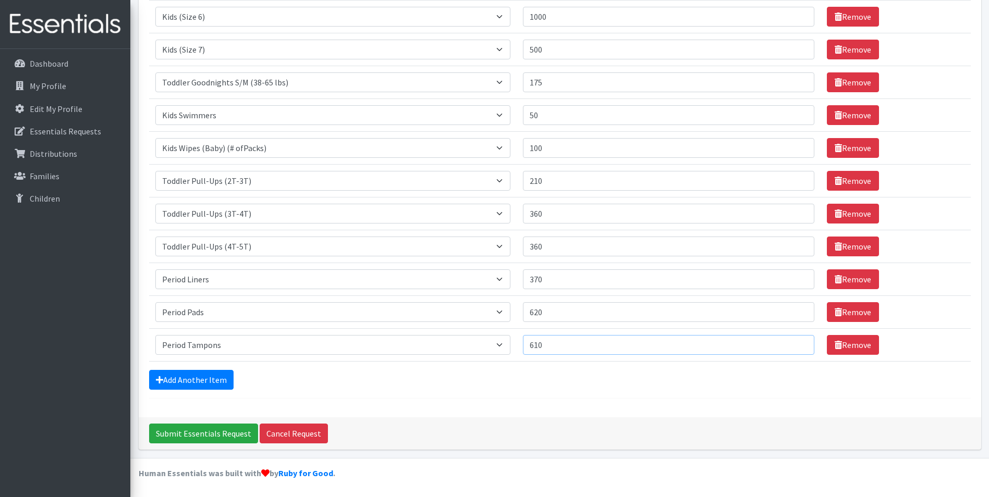
type input "610"
click at [563, 387] on div "Add Another Item" at bounding box center [559, 380] width 821 height 20
click at [557, 244] on input "360" at bounding box center [668, 247] width 291 height 20
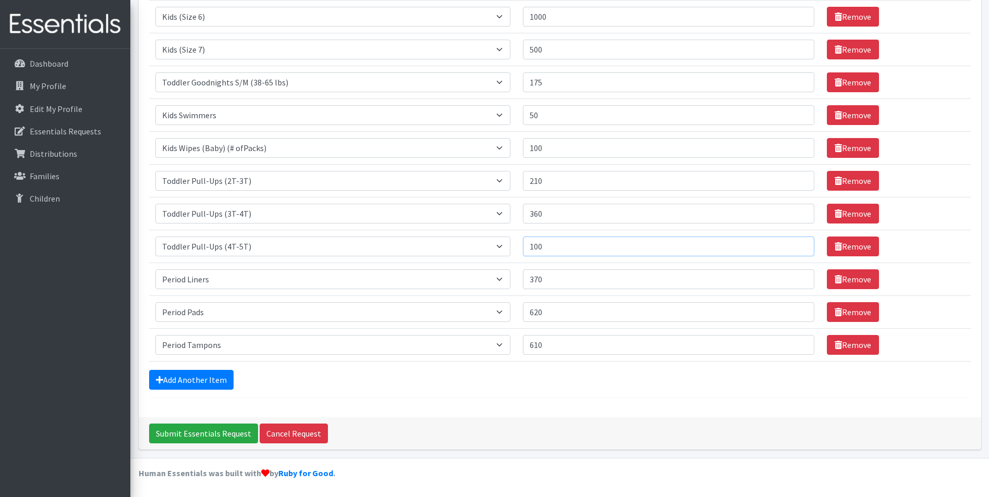
type input "100"
click at [547, 214] on input "360" at bounding box center [668, 214] width 291 height 20
type input "100"
click at [545, 180] on input "210" at bounding box center [668, 181] width 291 height 20
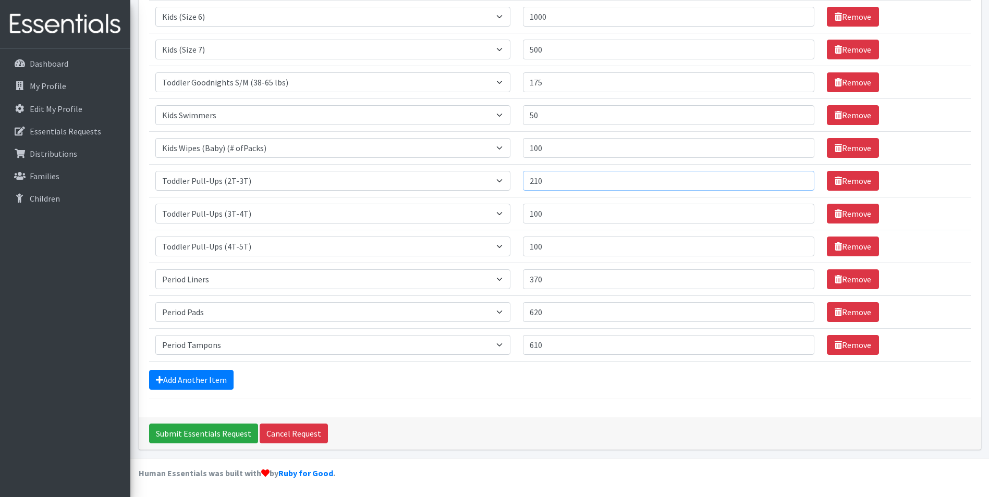
click at [545, 180] on input "210" at bounding box center [668, 181] width 291 height 20
type input "100"
click at [504, 391] on form "Comments: if possible, can we pick up October 1st 8:30 or 9 am. also if you can…" at bounding box center [559, 43] width 821 height 712
click at [209, 435] on input "Submit Essentials Request" at bounding box center [203, 434] width 109 height 20
click at [204, 429] on input "Submit Essentials Request" at bounding box center [203, 434] width 109 height 20
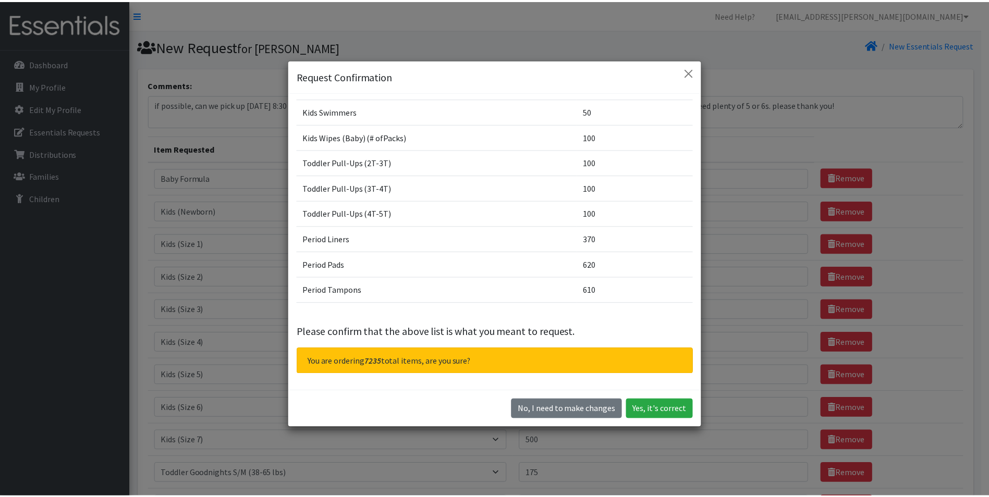
scroll to position [29, 0]
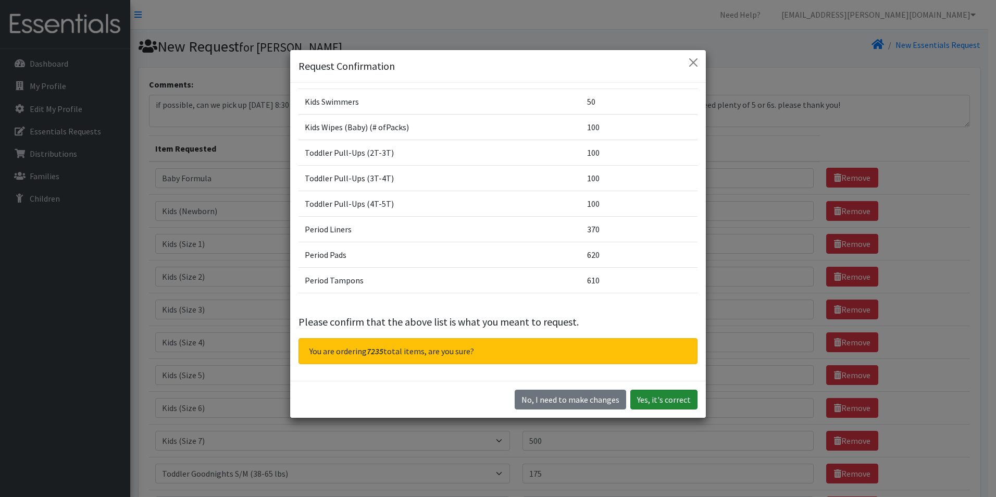
click at [677, 402] on button "Yes, it's correct" at bounding box center [664, 400] width 67 height 20
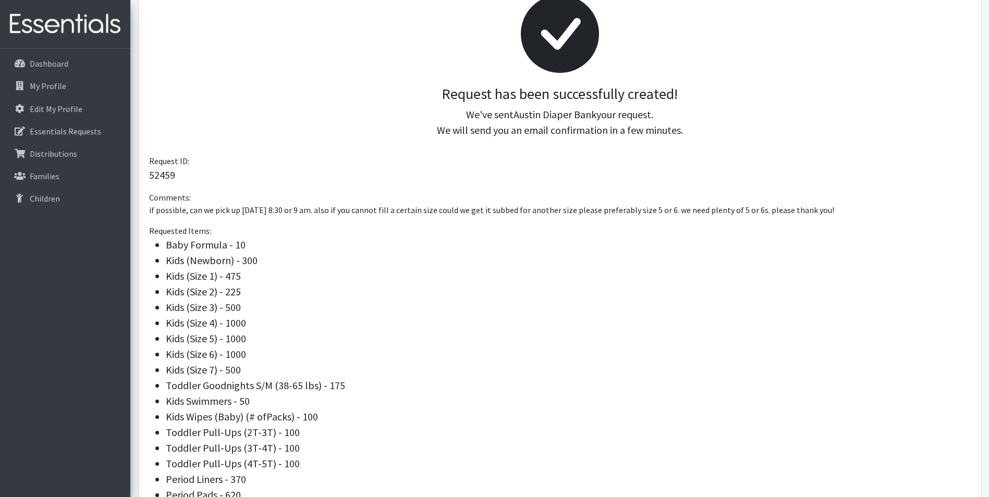
scroll to position [315, 0]
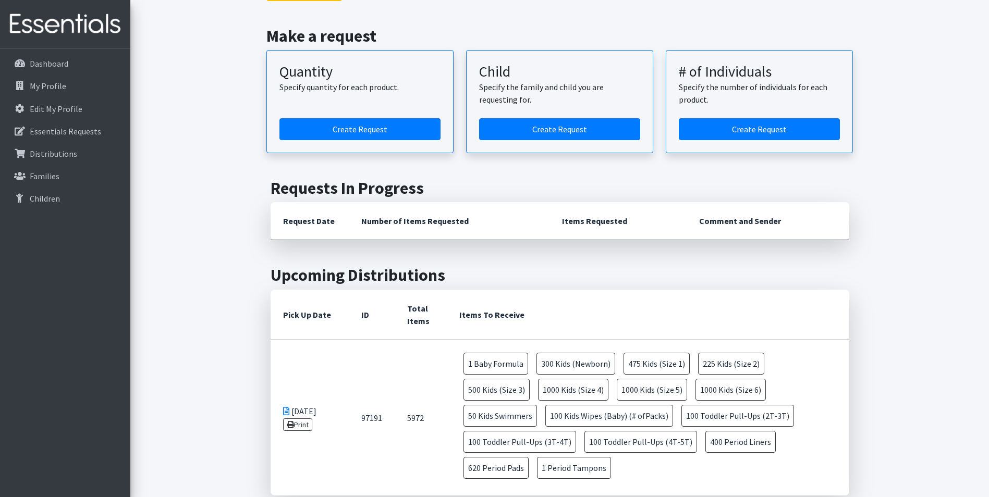
scroll to position [208, 0]
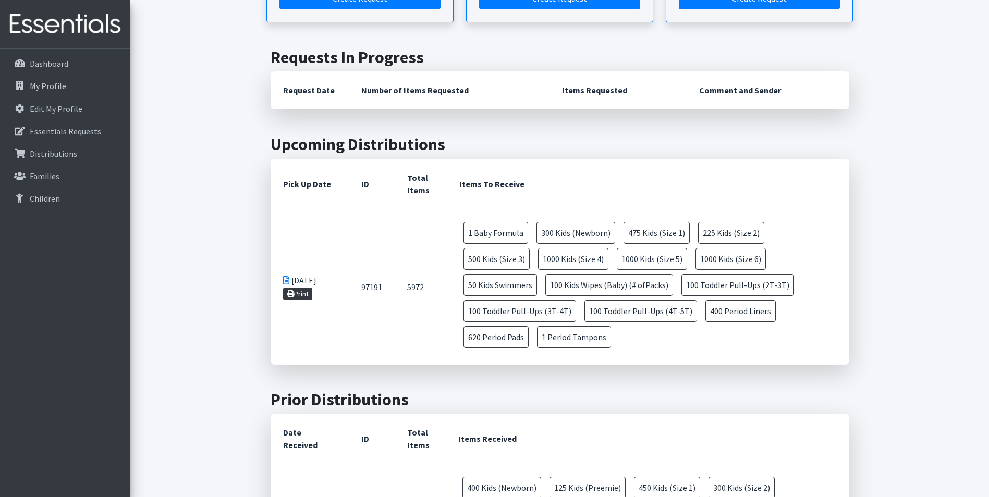
click at [301, 288] on link "Print" at bounding box center [298, 294] width 30 height 13
